Goal: Task Accomplishment & Management: Manage account settings

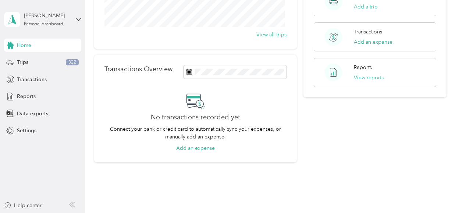
scroll to position [147, 0]
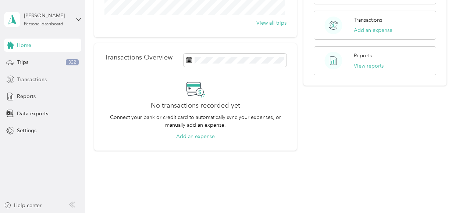
click at [35, 81] on span "Transactions" at bounding box center [32, 80] width 30 height 8
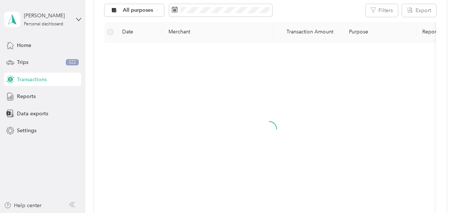
scroll to position [147, 0]
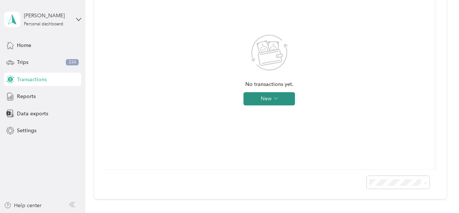
click at [275, 99] on icon "button" at bounding box center [276, 99] width 4 height 4
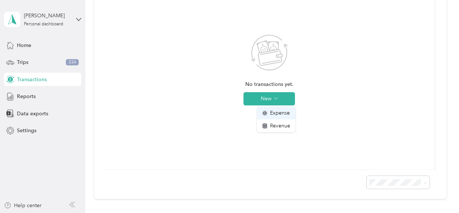
click at [275, 113] on span "Expense" at bounding box center [280, 113] width 20 height 8
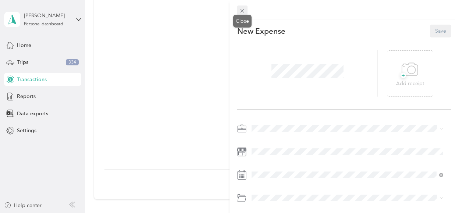
click at [241, 12] on icon at bounding box center [243, 11] width 4 height 4
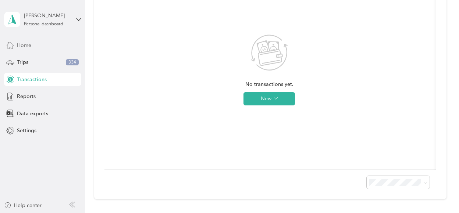
click at [29, 45] on span "Home" at bounding box center [24, 46] width 14 height 8
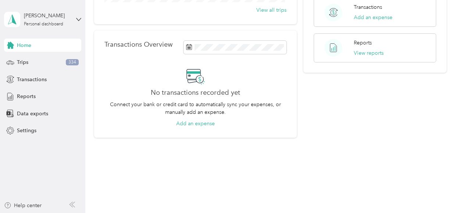
scroll to position [161, 0]
click at [195, 75] on icon at bounding box center [195, 75] width 18 height 18
click at [134, 74] on div "No transactions recorded yet Connect your bank or credit card to automatically …" at bounding box center [195, 96] width 182 height 61
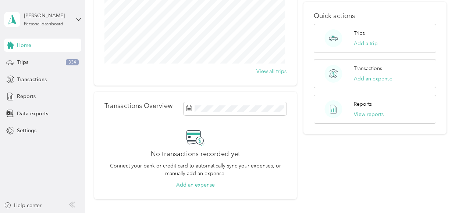
scroll to position [87, 0]
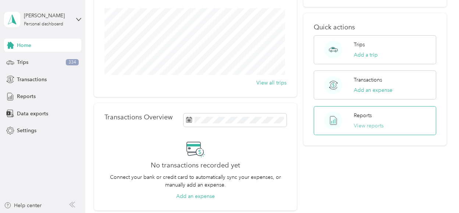
click at [364, 122] on button "View reports" at bounding box center [369, 126] width 30 height 8
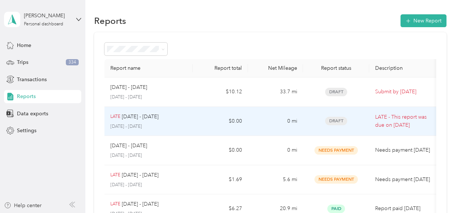
click at [170, 122] on div "LATE [DATE] - [DATE] [DATE] - [DATE]" at bounding box center [148, 121] width 76 height 17
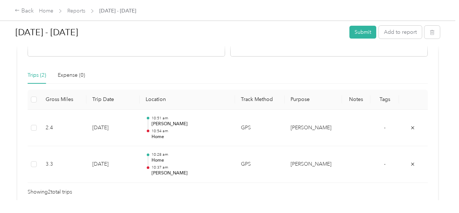
scroll to position [184, 0]
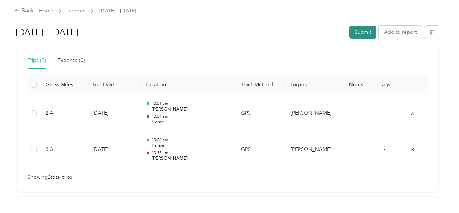
click at [366, 31] on button "Submit" at bounding box center [362, 32] width 27 height 13
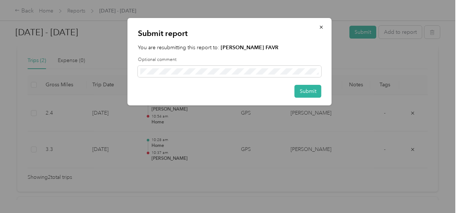
click at [312, 99] on div "Submit report You are resubmitting this report to: [PERSON_NAME] FAVR Optional …" at bounding box center [230, 62] width 204 height 88
click at [310, 91] on button "Submit" at bounding box center [308, 91] width 27 height 13
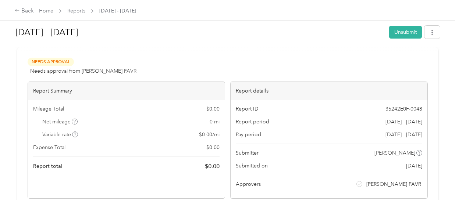
scroll to position [0, 0]
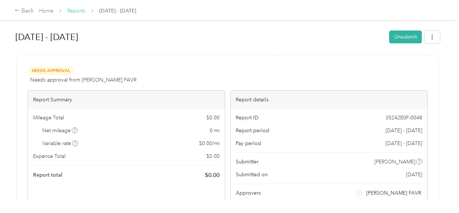
click at [75, 11] on link "Reports" at bounding box center [76, 11] width 18 height 6
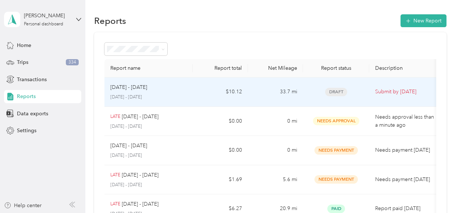
click at [234, 91] on td "$10.12" at bounding box center [220, 92] width 55 height 29
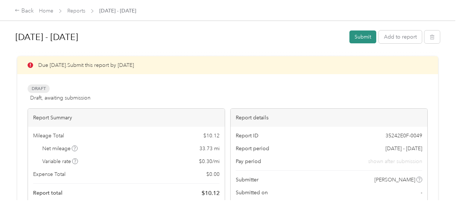
click at [358, 36] on button "Submit" at bounding box center [362, 37] width 27 height 13
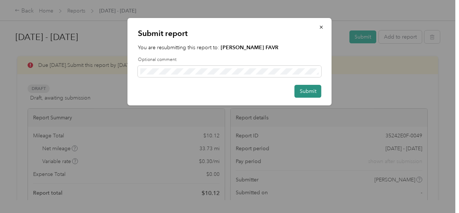
click at [307, 89] on button "Submit" at bounding box center [308, 91] width 27 height 13
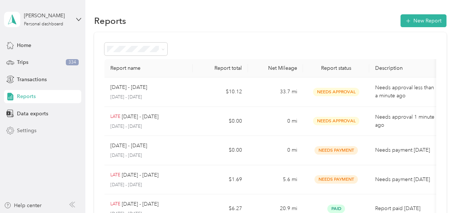
click at [34, 131] on span "Settings" at bounding box center [26, 131] width 19 height 8
